Goal: Task Accomplishment & Management: Use online tool/utility

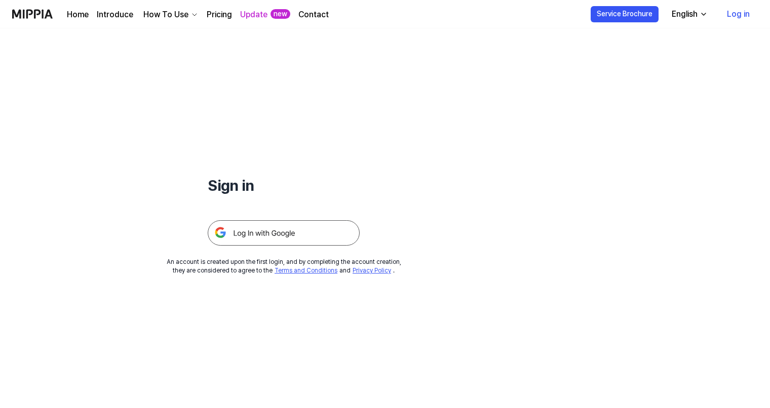
click at [242, 229] on img at bounding box center [284, 232] width 152 height 25
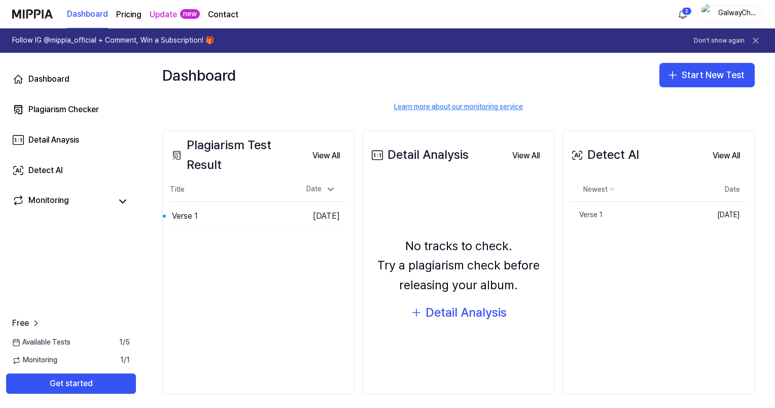
scroll to position [93, 0]
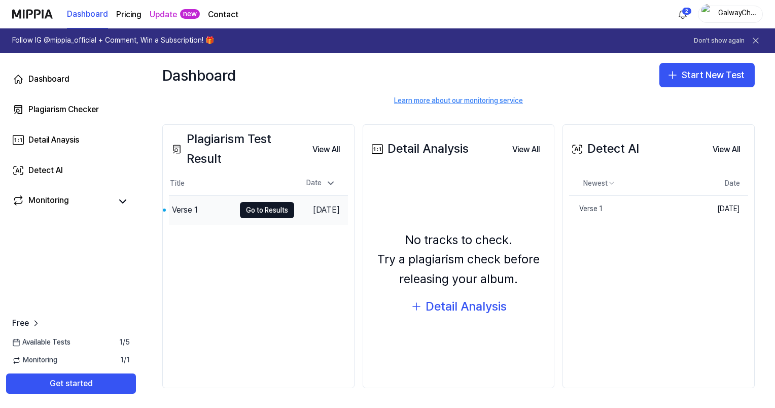
click at [208, 210] on div "Verse 1" at bounding box center [202, 210] width 66 height 28
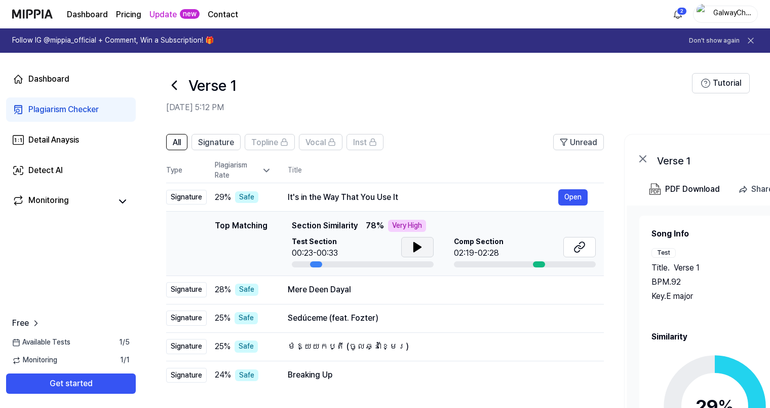
click at [418, 252] on icon at bounding box center [418, 247] width 12 height 12
click at [589, 250] on button at bounding box center [580, 247] width 32 height 20
click at [180, 90] on icon at bounding box center [174, 85] width 16 height 16
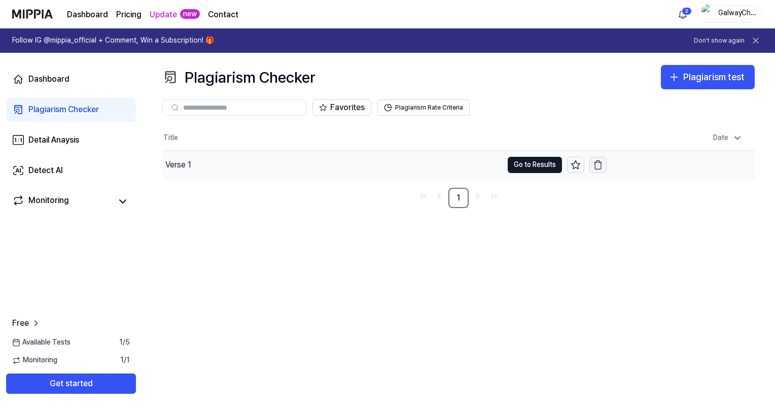
click at [602, 162] on icon "button" at bounding box center [598, 165] width 10 height 10
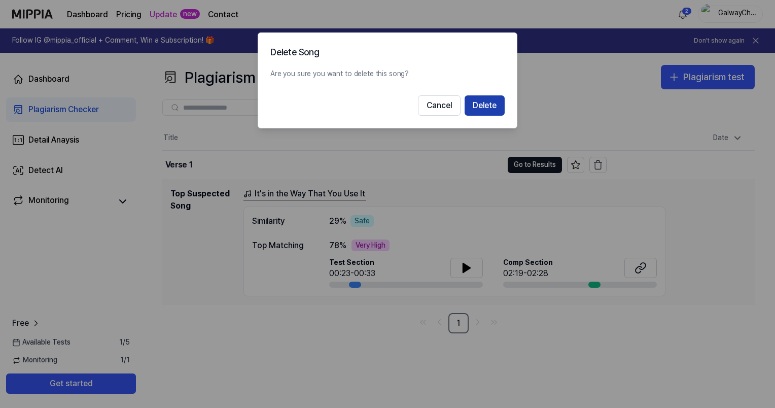
click at [483, 106] on button "Delete" at bounding box center [484, 105] width 40 height 20
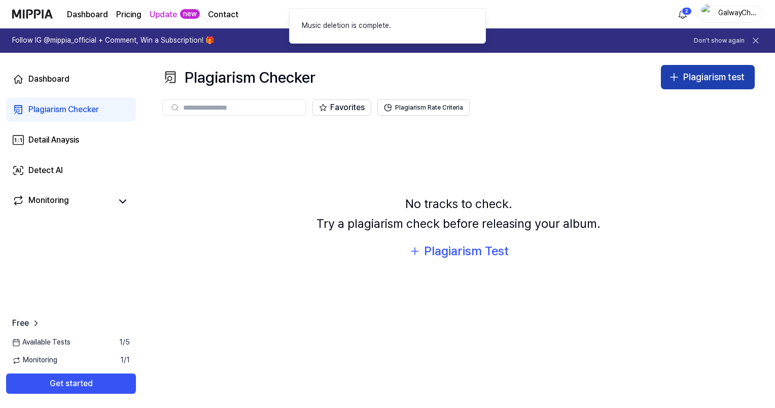
click at [696, 75] on div "Plagiarism test" at bounding box center [713, 77] width 61 height 15
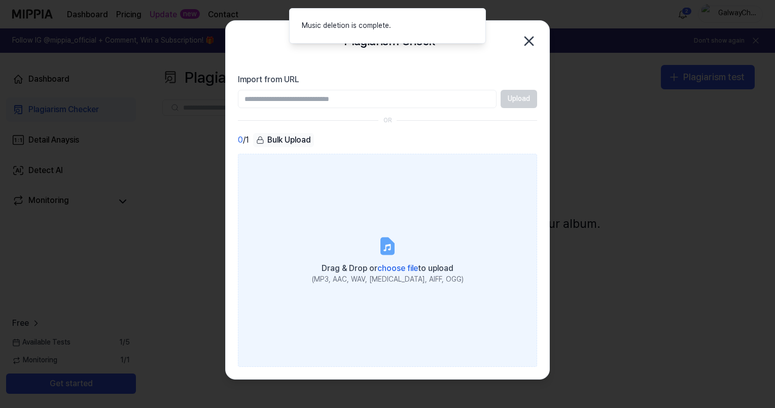
click at [366, 223] on label "Drag & Drop or choose file to upload (MP3, AAC, WAV, [MEDICAL_DATA], AIFF, OGG)" at bounding box center [387, 260] width 299 height 213
click at [0, 0] on input "Drag & Drop or choose file to upload (MP3, AAC, WAV, [MEDICAL_DATA], AIFF, OGG)" at bounding box center [0, 0] width 0 height 0
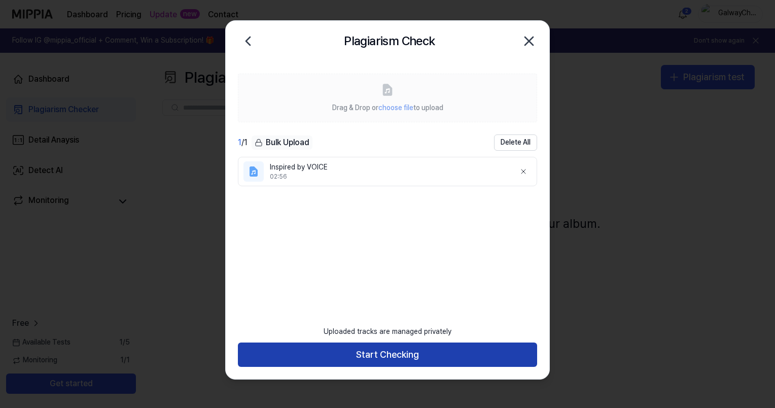
click at [398, 352] on button "Start Checking" at bounding box center [387, 354] width 299 height 24
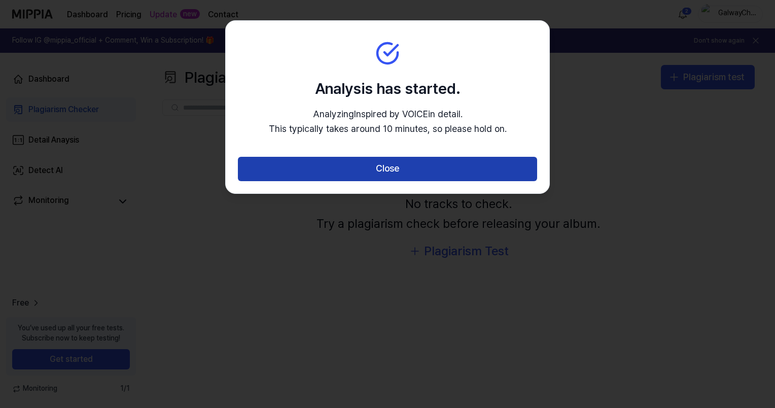
click at [395, 164] on button "Close" at bounding box center [387, 169] width 299 height 24
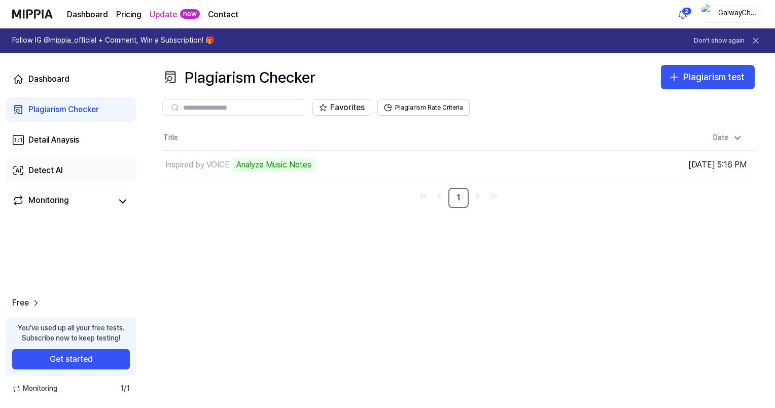
click at [83, 162] on link "Detect AI" at bounding box center [71, 170] width 130 height 24
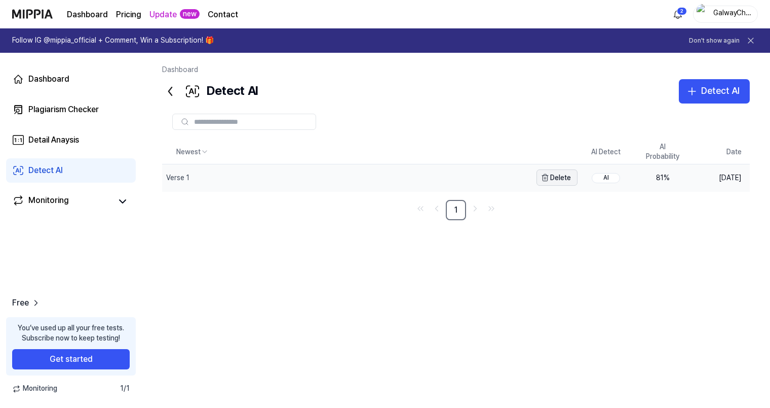
click at [558, 180] on button "Delete" at bounding box center [557, 177] width 41 height 16
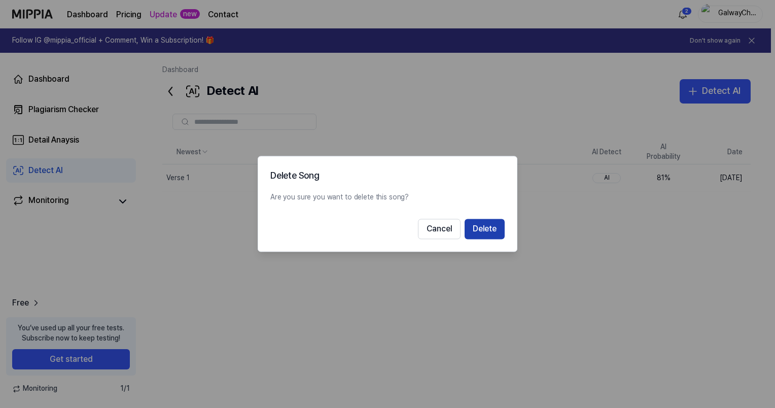
click at [485, 229] on button "Delete" at bounding box center [484, 229] width 40 height 20
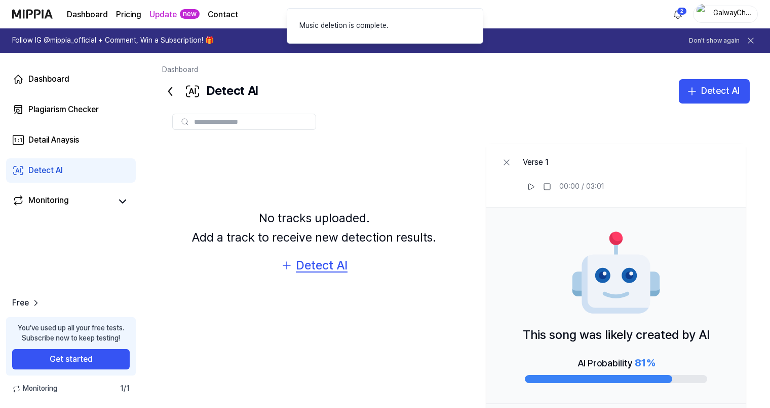
click at [310, 265] on div "Detect AI" at bounding box center [322, 264] width 52 height 19
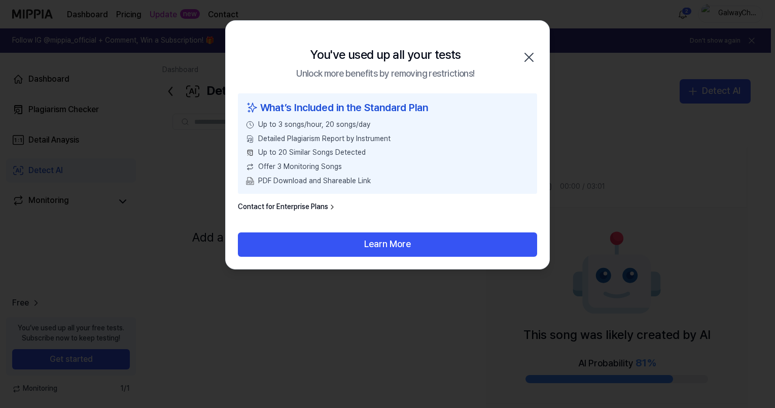
click at [530, 59] on icon "button" at bounding box center [529, 57] width 8 height 8
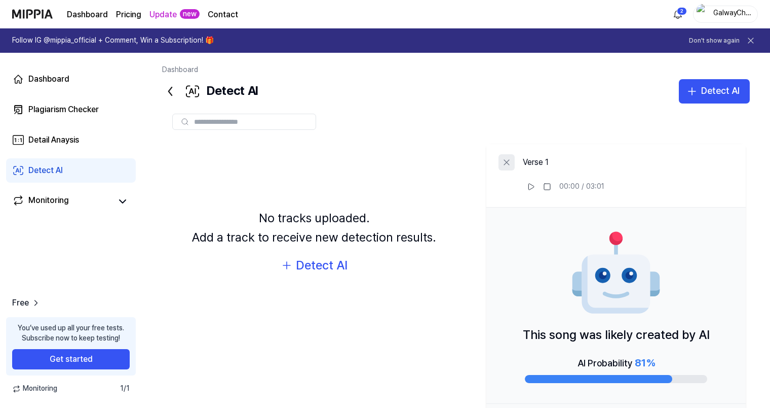
click at [507, 164] on icon at bounding box center [507, 162] width 10 height 10
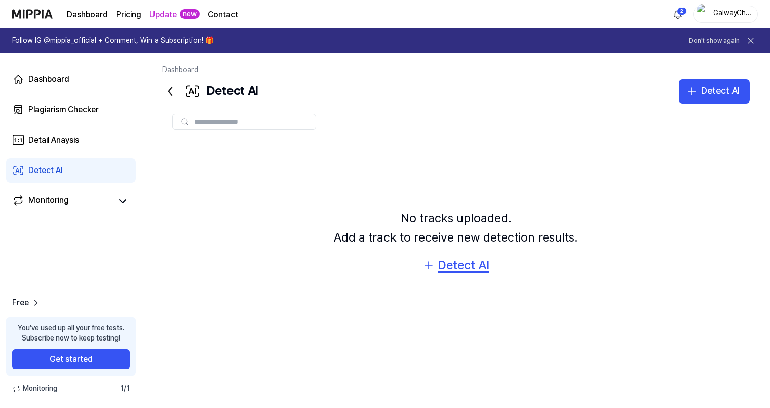
click at [463, 268] on div "Detect AI" at bounding box center [464, 264] width 52 height 19
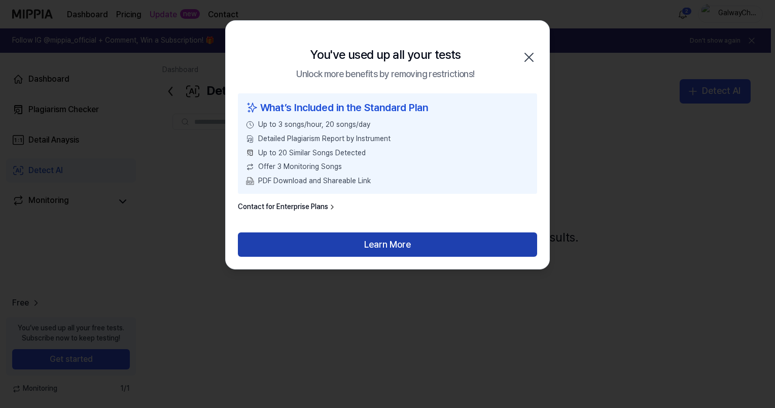
click at [387, 243] on button "Learn More" at bounding box center [387, 244] width 299 height 24
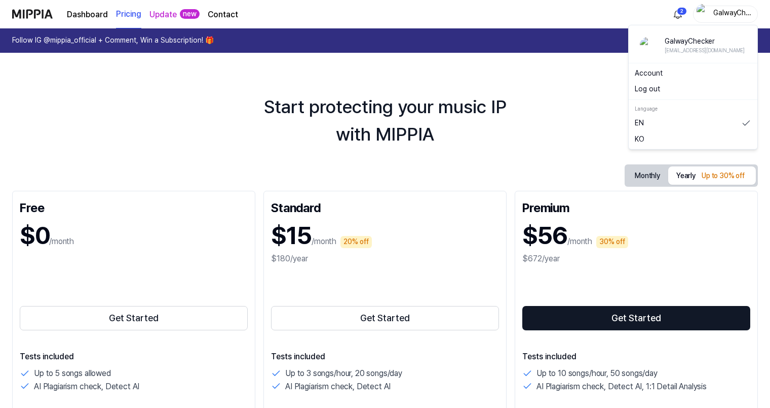
click at [738, 14] on div "GalwayChecker" at bounding box center [732, 13] width 40 height 11
click at [655, 88] on button "Log out" at bounding box center [693, 89] width 117 height 10
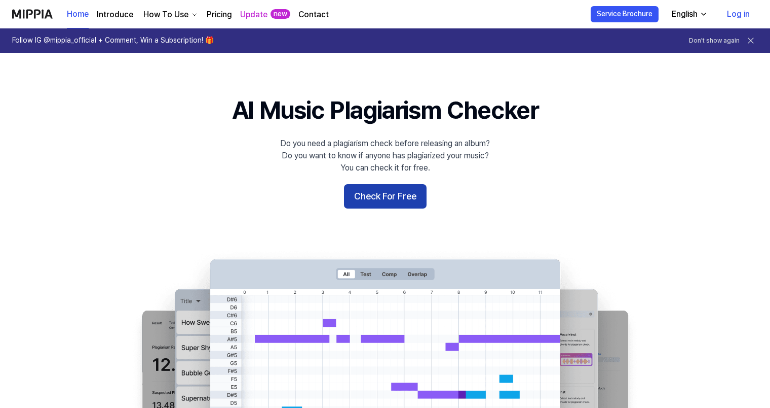
click at [393, 192] on button "Check For Free" at bounding box center [385, 196] width 83 height 24
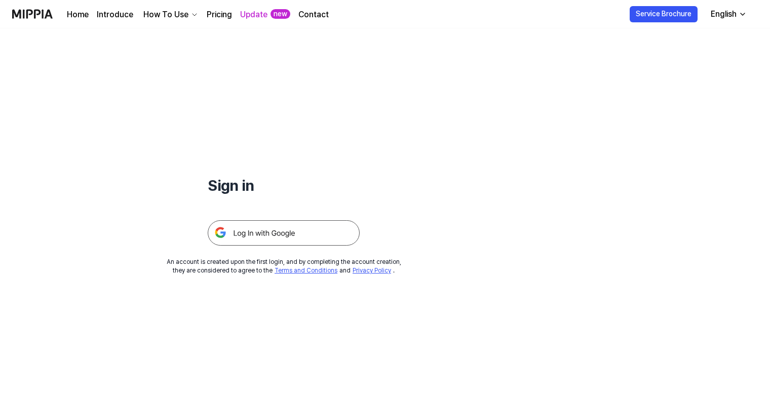
click at [311, 236] on img at bounding box center [284, 232] width 152 height 25
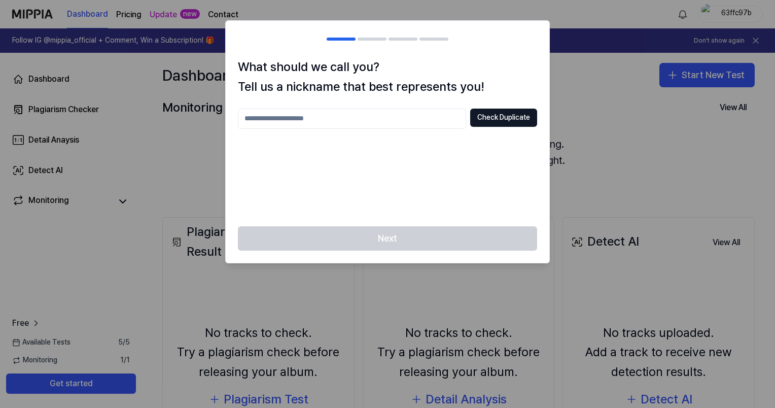
click at [495, 45] on h2 at bounding box center [387, 39] width 323 height 36
click at [397, 124] on input "text" at bounding box center [352, 118] width 228 height 20
type input "**********"
click at [520, 115] on button "Check Duplicate" at bounding box center [503, 117] width 67 height 18
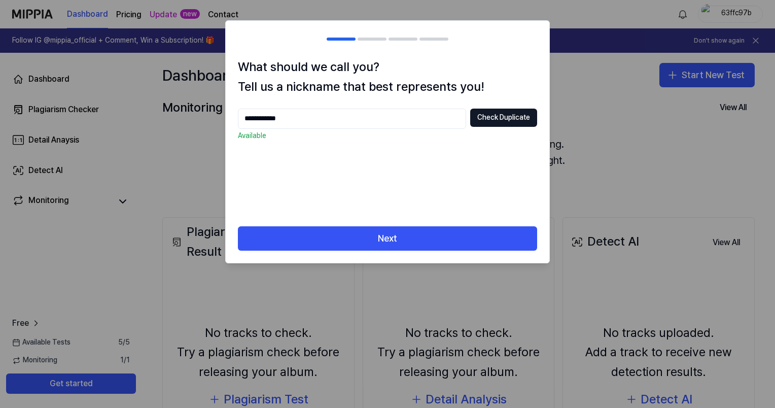
click at [402, 223] on div "**********" at bounding box center [387, 141] width 323 height 169
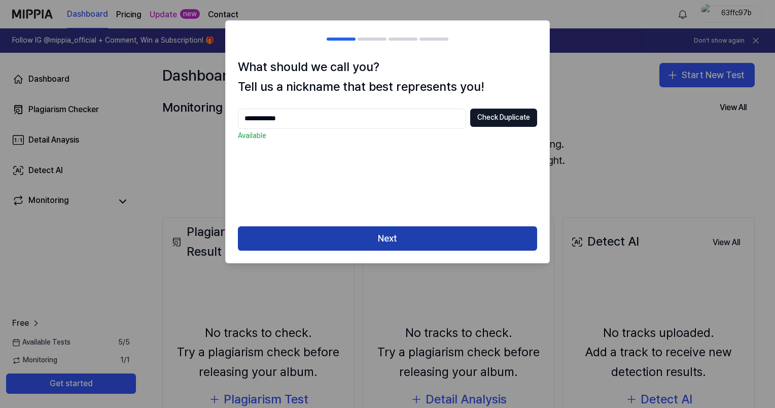
click at [394, 233] on button "Next" at bounding box center [387, 238] width 299 height 24
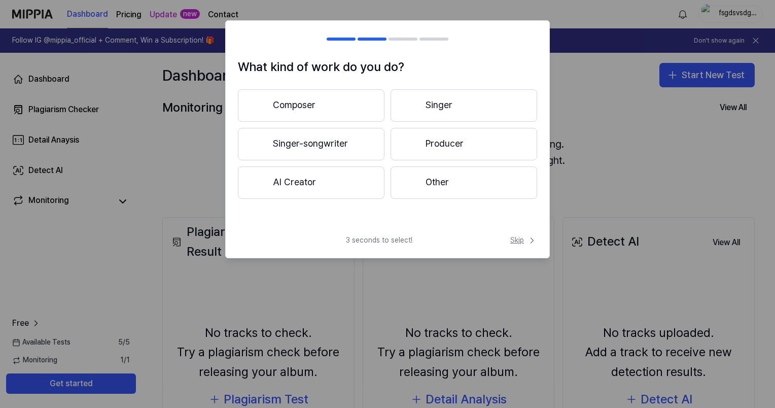
click at [524, 238] on span "Skip" at bounding box center [523, 240] width 27 height 10
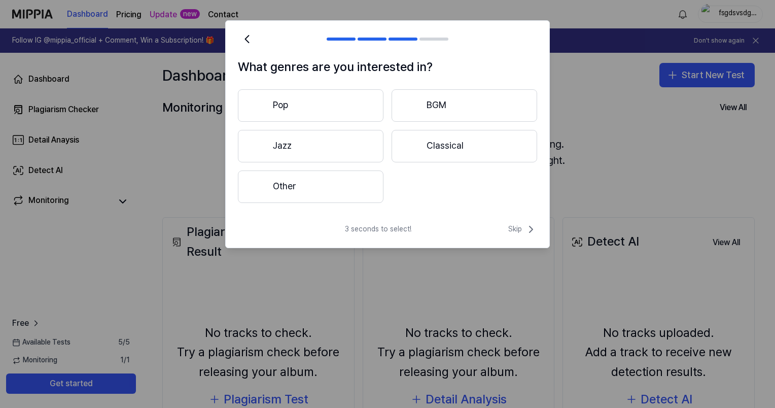
click at [520, 235] on div "3 seconds to select! Skip" at bounding box center [387, 235] width 323 height 24
click at [516, 230] on span "Skip" at bounding box center [522, 229] width 29 height 12
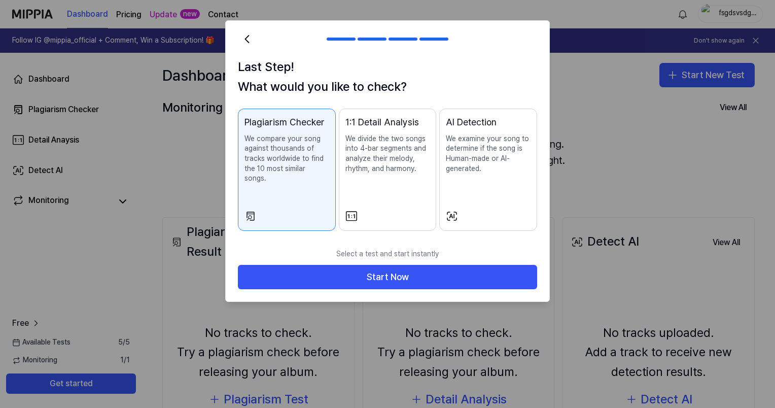
click at [477, 150] on p "We examine your song to determine if the song is Human-made or AI-generated." at bounding box center [488, 154] width 85 height 40
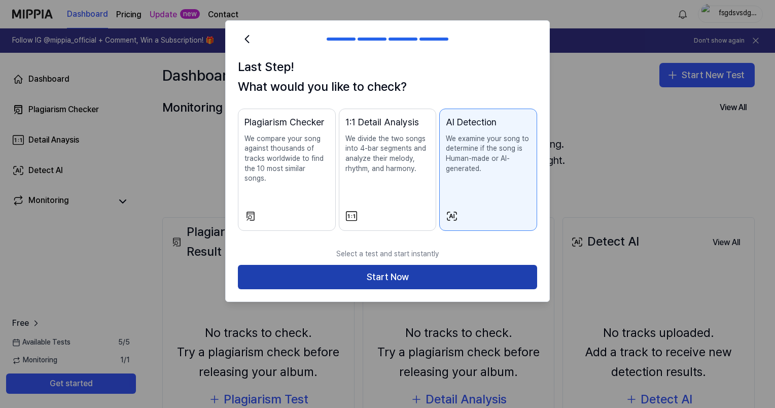
click at [410, 271] on button "Start Now" at bounding box center [387, 277] width 299 height 24
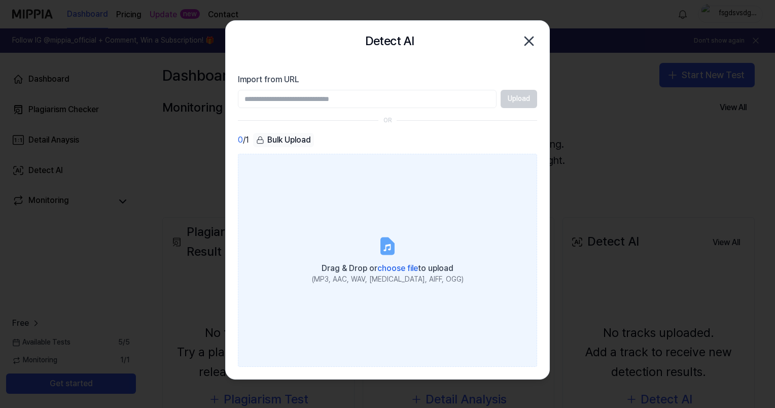
click at [420, 223] on label "Drag & Drop or choose file to upload (MP3, AAC, WAV, FLAC, AIFF, OGG)" at bounding box center [387, 260] width 299 height 213
click at [0, 0] on input "Drag & Drop or choose file to upload (MP3, AAC, WAV, FLAC, AIFF, OGG)" at bounding box center [0, 0] width 0 height 0
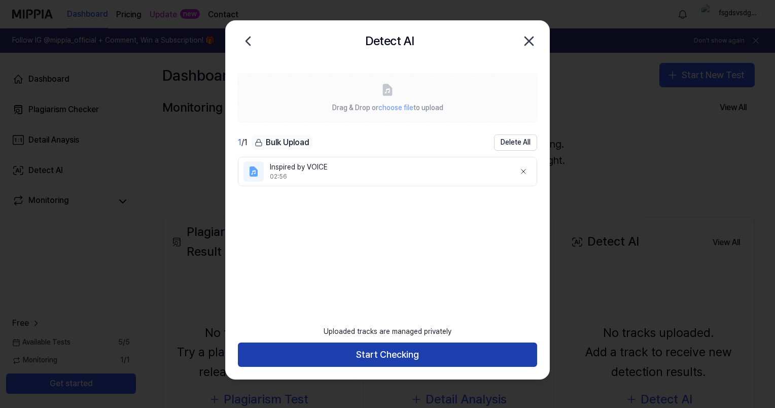
click at [395, 354] on button "Start Checking" at bounding box center [387, 354] width 299 height 24
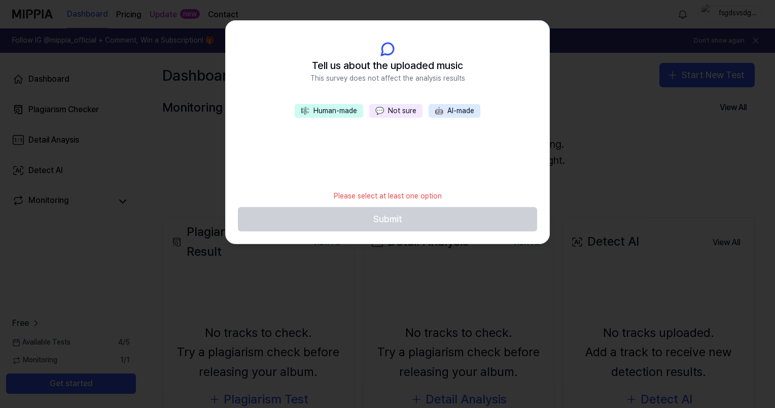
click at [393, 106] on button "💬 Not sure" at bounding box center [395, 111] width 53 height 14
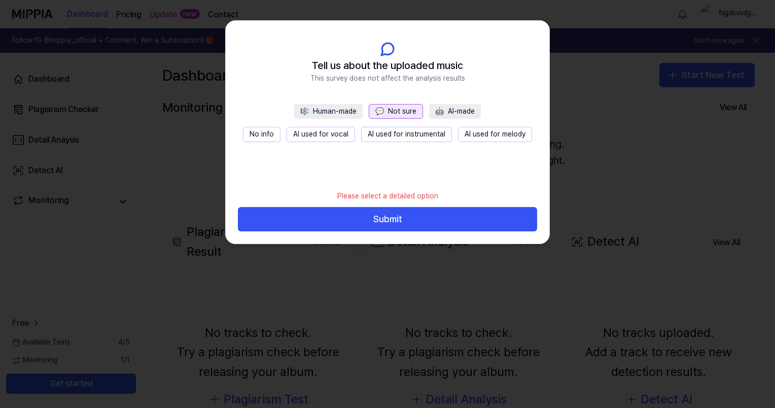
click at [429, 218] on button "Submit" at bounding box center [387, 219] width 299 height 24
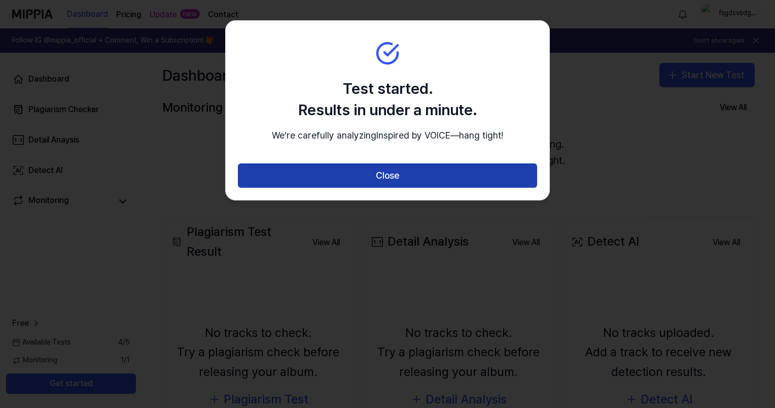
click at [377, 182] on button "Close" at bounding box center [387, 175] width 299 height 24
